Goal: Information Seeking & Learning: Learn about a topic

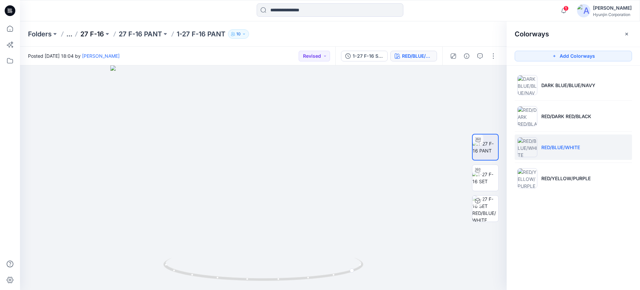
click at [100, 38] on p "27 F-16" at bounding box center [92, 33] width 24 height 9
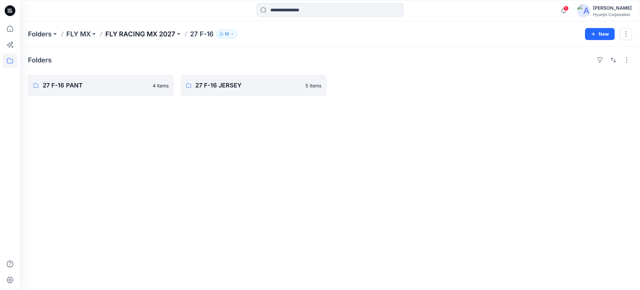
click at [125, 34] on p "FLY RACING MX 2027" at bounding box center [140, 33] width 70 height 9
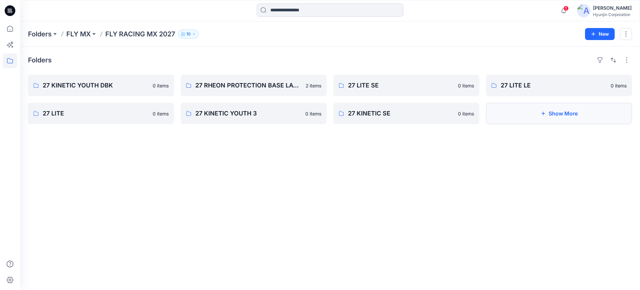
click at [581, 119] on button "Show More" at bounding box center [559, 113] width 146 height 21
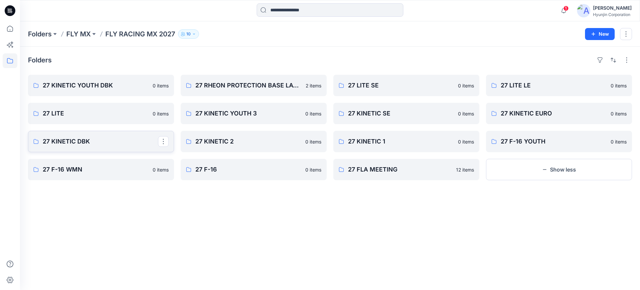
click at [90, 137] on p "27 KINETIC DBK" at bounding box center [100, 141] width 115 height 9
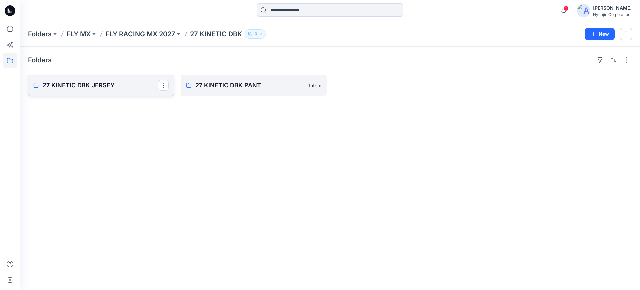
click at [113, 88] on p "27 KINETIC DBK JERSEY" at bounding box center [100, 85] width 115 height 9
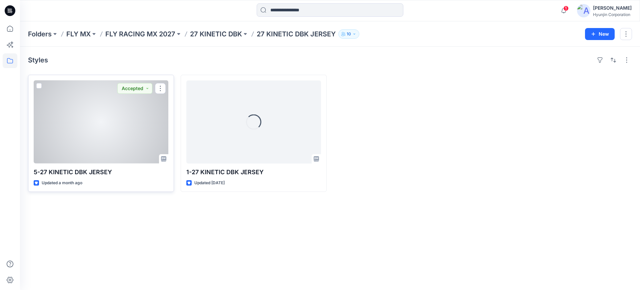
click at [117, 115] on div at bounding box center [101, 121] width 135 height 83
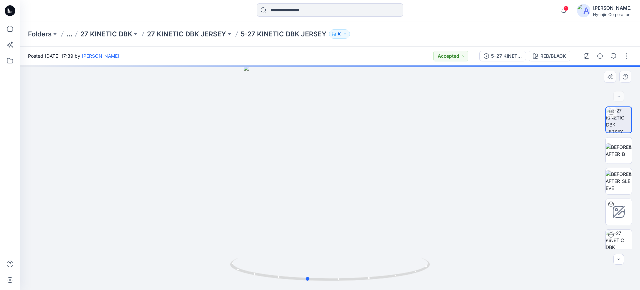
drag, startPoint x: 323, startPoint y: 242, endPoint x: 300, endPoint y: 237, distance: 23.6
click at [300, 237] on div at bounding box center [330, 177] width 620 height 224
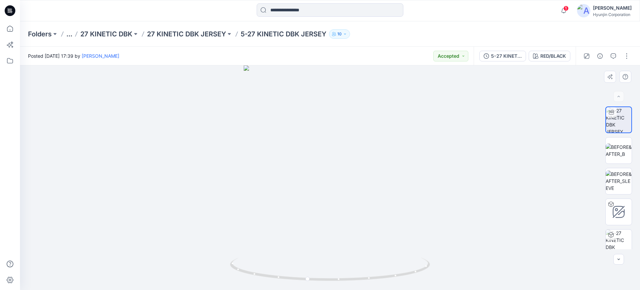
click at [590, 142] on div at bounding box center [330, 177] width 620 height 224
click at [553, 160] on div at bounding box center [330, 177] width 620 height 224
click at [563, 11] on icon "button" at bounding box center [563, 10] width 13 height 13
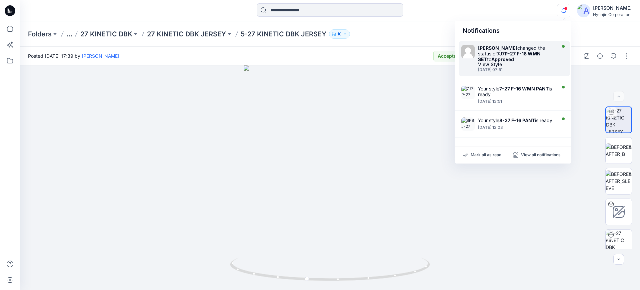
click at [504, 59] on div "[PERSON_NAME] changed the status of 7J7P-27 F-16 WMN SET to Approved `" at bounding box center [516, 53] width 77 height 17
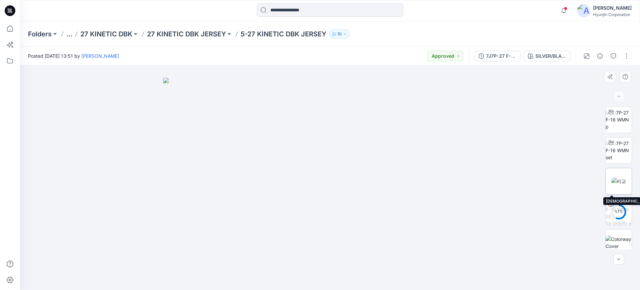
click at [611, 177] on img at bounding box center [618, 180] width 15 height 7
drag, startPoint x: 311, startPoint y: 126, endPoint x: 251, endPoint y: 89, distance: 71.1
click at [311, 126] on img at bounding box center [330, 177] width 322 height 224
